Goal: Download file/media

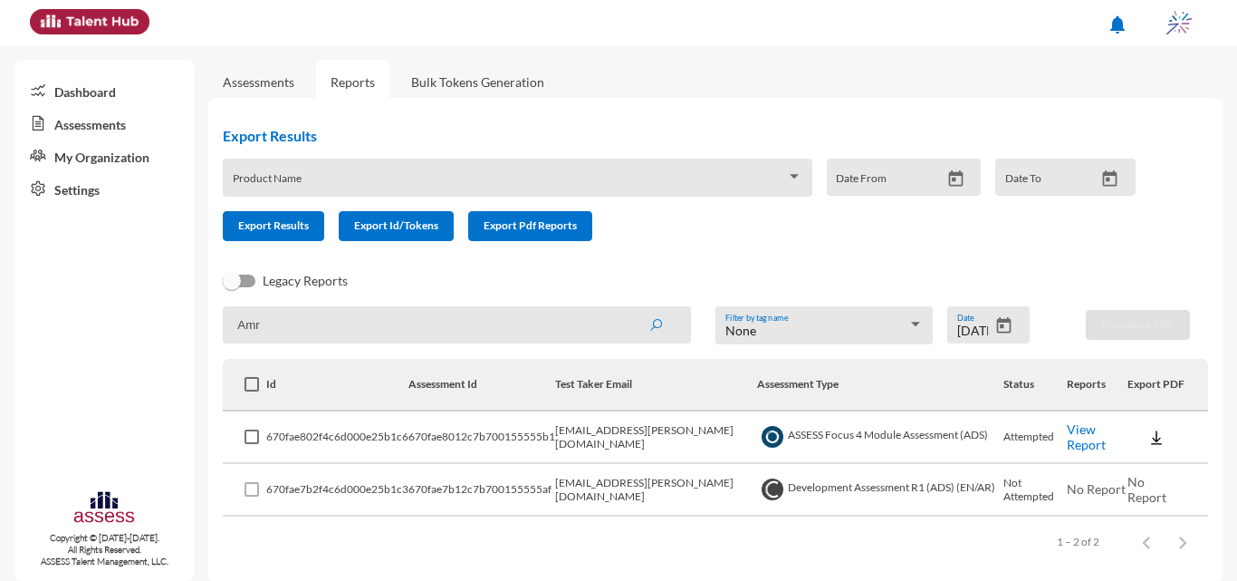
click at [999, 328] on icon "Open calendar" at bounding box center [1003, 325] width 19 height 19
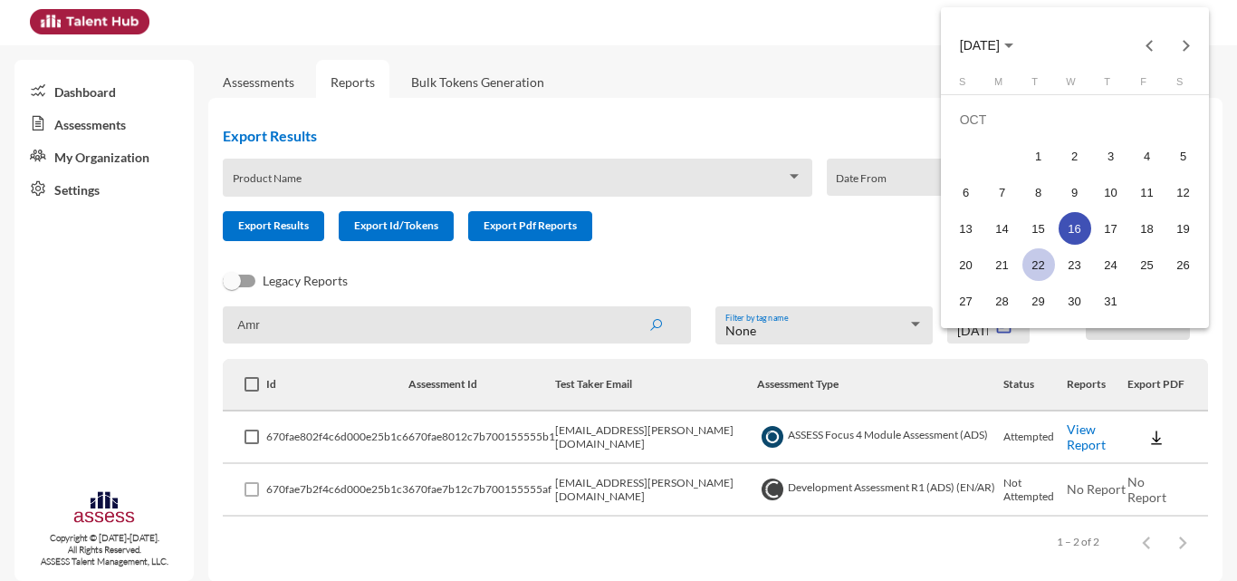
click at [1035, 262] on div "22" at bounding box center [1038, 264] width 33 height 33
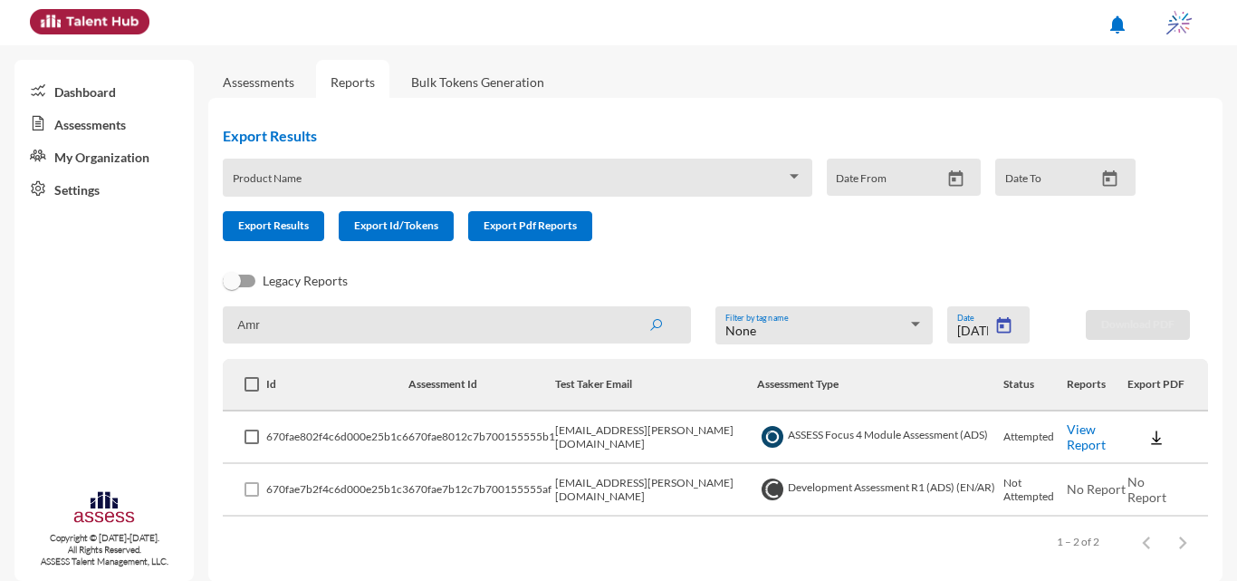
type input "[DATE]"
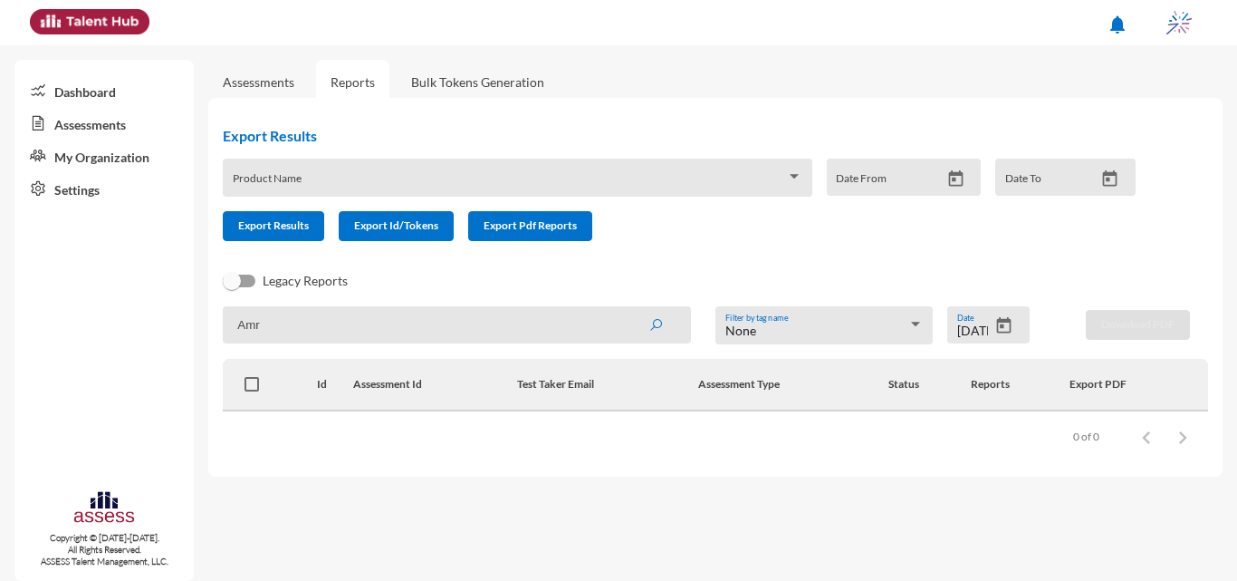
drag, startPoint x: 382, startPoint y: 321, endPoint x: 157, endPoint y: 274, distance: 230.2
click at [157, 274] on mat-sidenav-container "Dashboard Assessments My Organization Settings Copyright © [DATE]-[DATE]. All R…" at bounding box center [618, 312] width 1237 height 535
click at [627, 308] on button "submit" at bounding box center [656, 324] width 58 height 33
type input "[PERSON_NAME]"
click at [627, 308] on button "submit" at bounding box center [656, 324] width 58 height 33
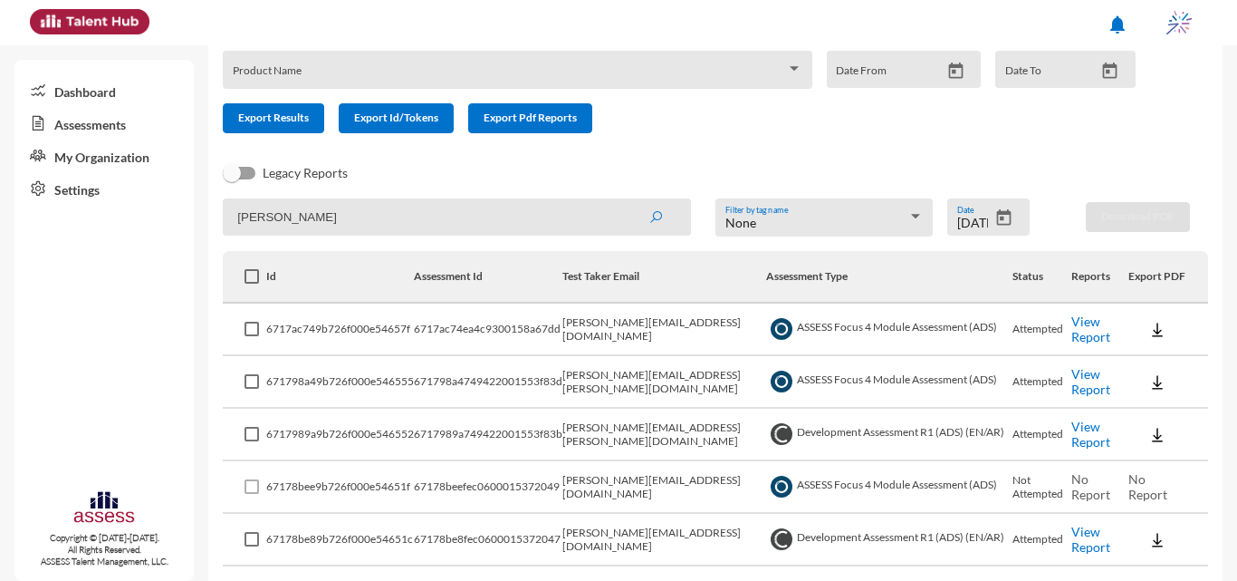
scroll to position [173, 0]
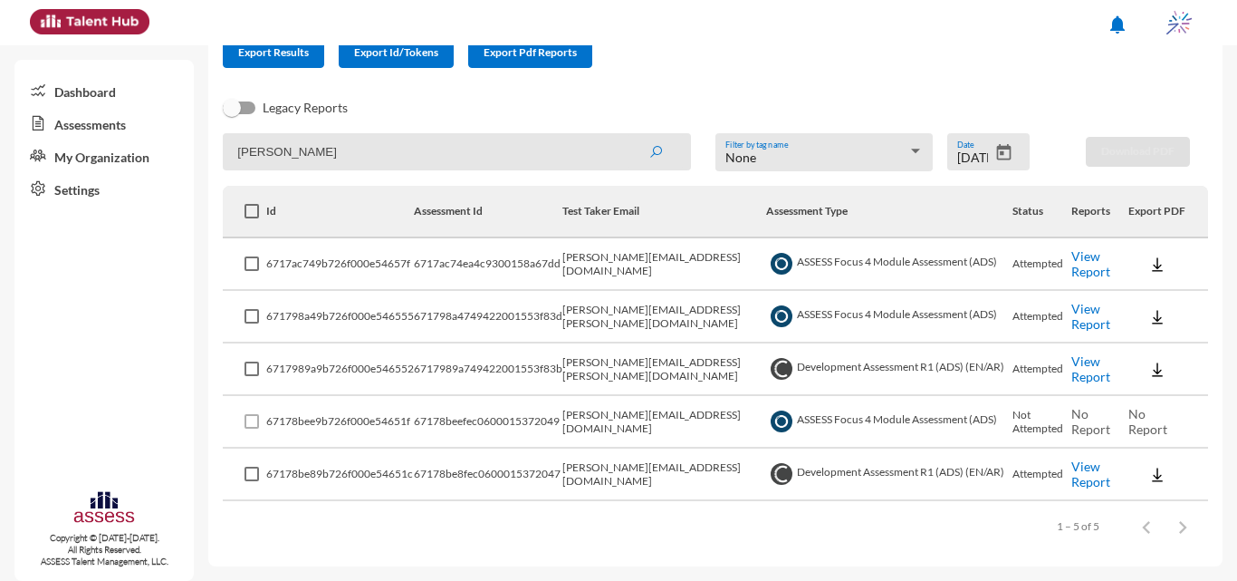
click at [1148, 475] on img at bounding box center [1157, 474] width 18 height 18
click at [1159, 340] on button "OCM / EN" at bounding box center [1178, 337] width 118 height 34
click at [1148, 369] on img at bounding box center [1157, 369] width 18 height 18
click at [1155, 398] on button "OCM / EN" at bounding box center [1178, 402] width 118 height 34
